Goal: Navigation & Orientation: Find specific page/section

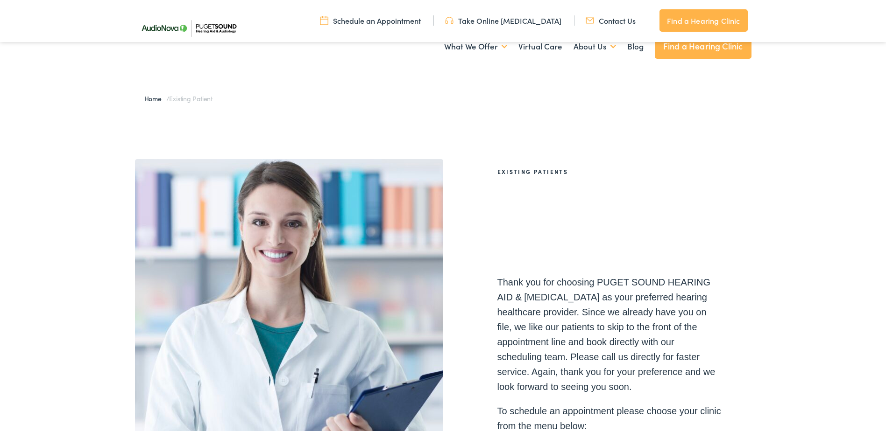
select select "[URL][DOMAIN_NAME][PERSON_NAME]"
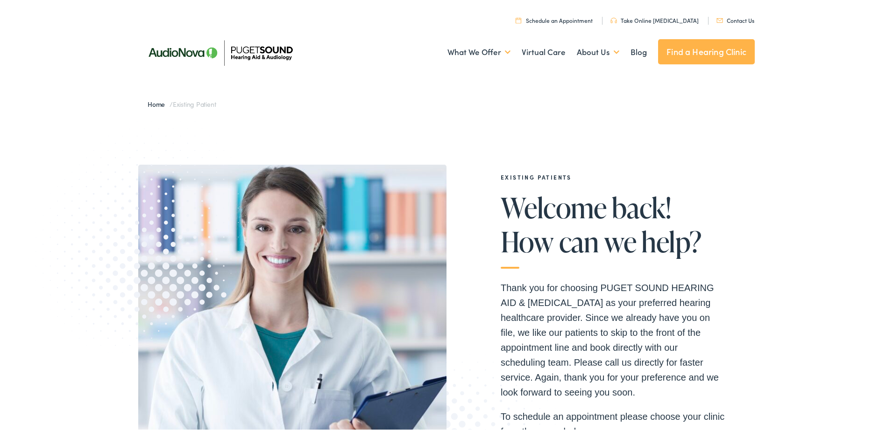
click at [695, 49] on link "Find a Hearing Clinic" at bounding box center [706, 49] width 97 height 25
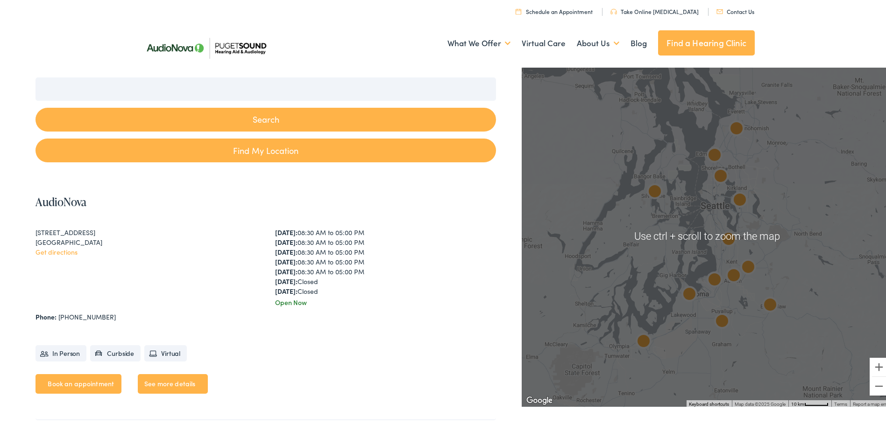
scroll to position [93, 0]
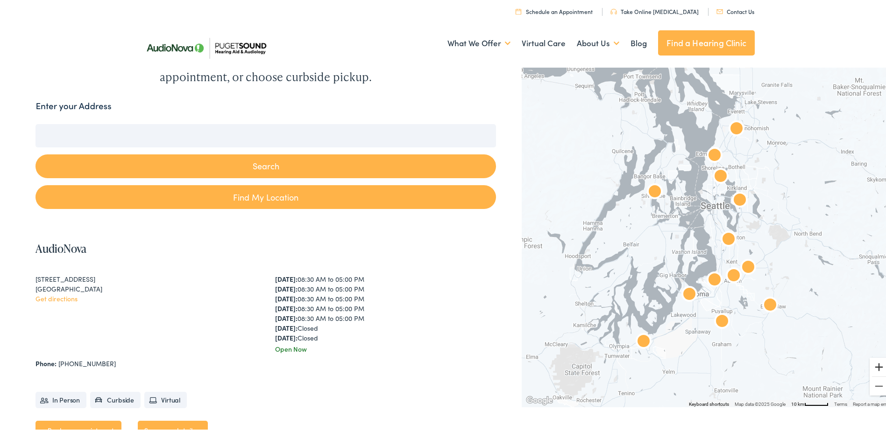
click at [874, 366] on button "Zoom in" at bounding box center [878, 365] width 19 height 19
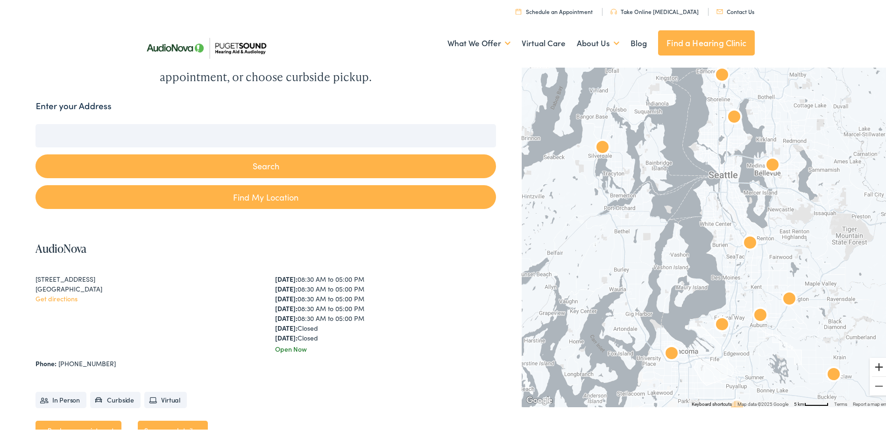
click at [872, 366] on button "Zoom in" at bounding box center [878, 365] width 19 height 19
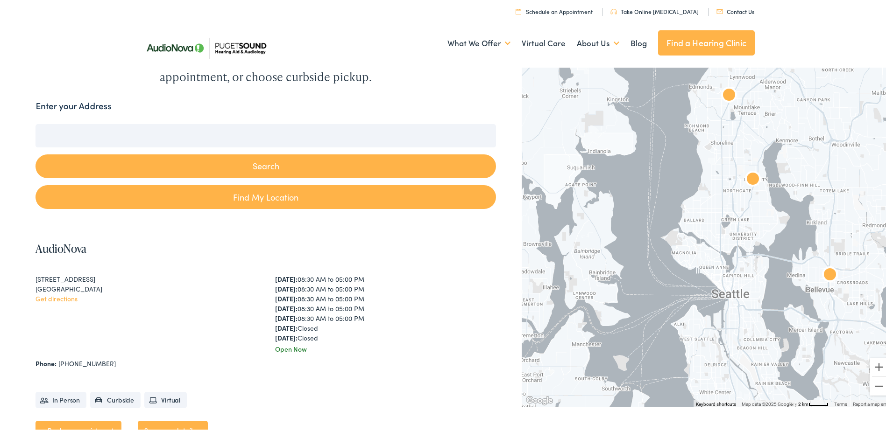
drag, startPoint x: 753, startPoint y: 153, endPoint x: 739, endPoint y: 345, distance: 192.8
click at [739, 345] on div at bounding box center [706, 234] width 371 height 342
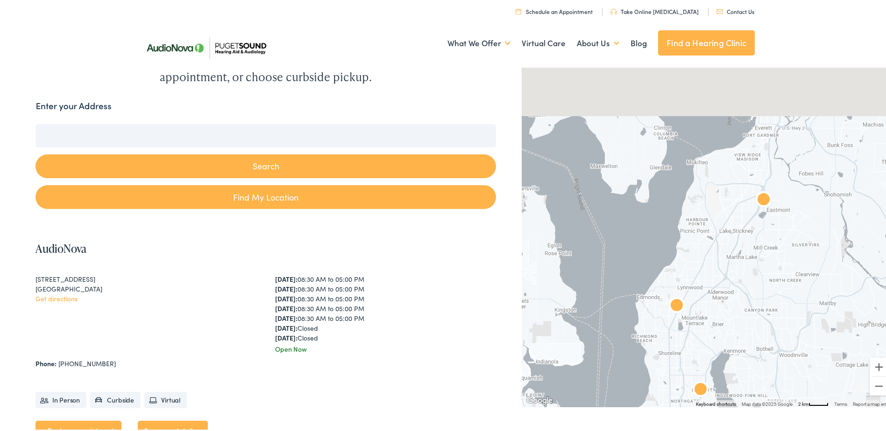
drag, startPoint x: 699, startPoint y: 211, endPoint x: 666, endPoint y: 376, distance: 169.1
click at [661, 383] on div at bounding box center [706, 234] width 371 height 342
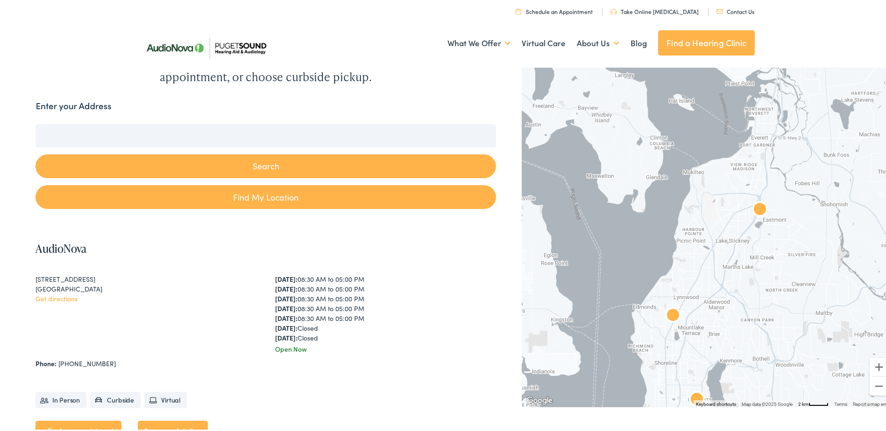
click at [668, 312] on img "AudioNova" at bounding box center [672, 314] width 22 height 22
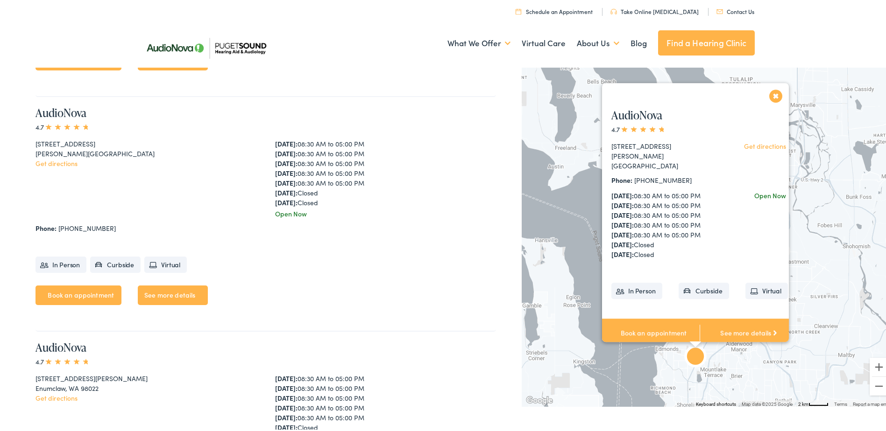
scroll to position [709, 0]
